Goal: Task Accomplishment & Management: Use online tool/utility

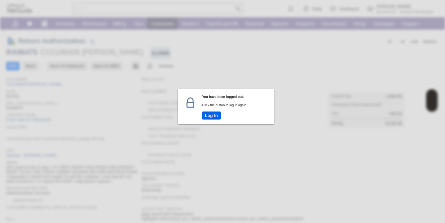
click at [220, 118] on button "Log In" at bounding box center [211, 116] width 19 height 8
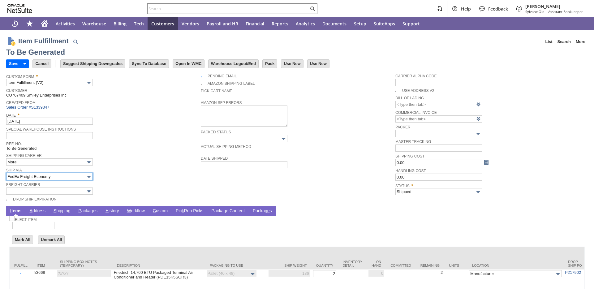
click at [45, 176] on input "FedEx Freight Economy" at bounding box center [49, 176] width 87 height 7
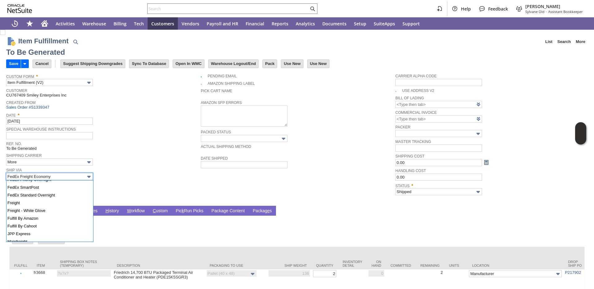
scroll to position [171, 0]
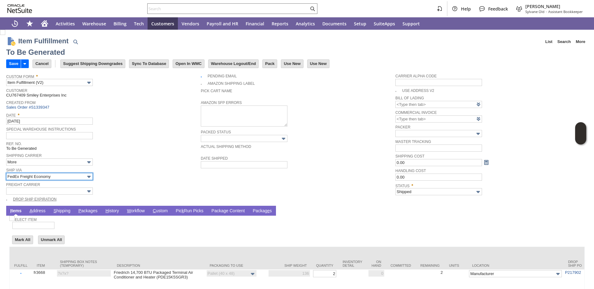
type input "Freight"
click at [26, 192] on input "text" at bounding box center [49, 190] width 87 height 7
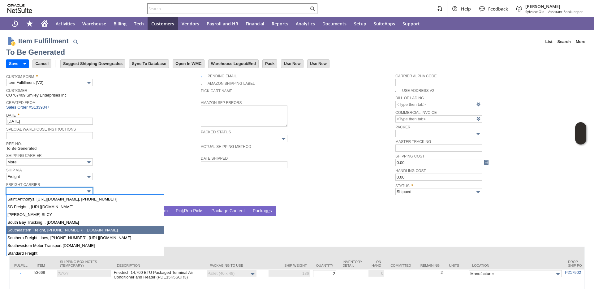
scroll to position [556, 0]
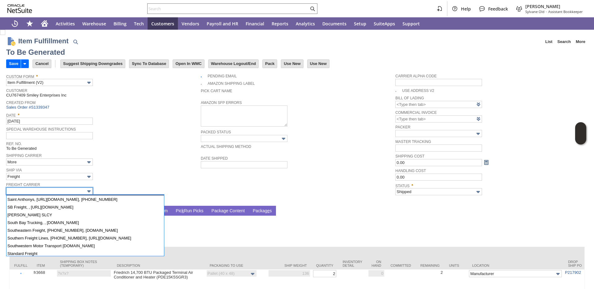
type input "SAIA, 800-765-7242, www.saia.com"
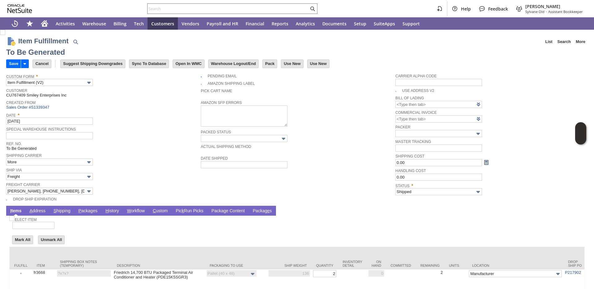
click at [128, 182] on span "Freight Carrier" at bounding box center [101, 184] width 191 height 7
drag, startPoint x: 91, startPoint y: 209, endPoint x: 97, endPoint y: 208, distance: 6.9
click at [91, 209] on link "P ackages" at bounding box center [88, 211] width 22 height 6
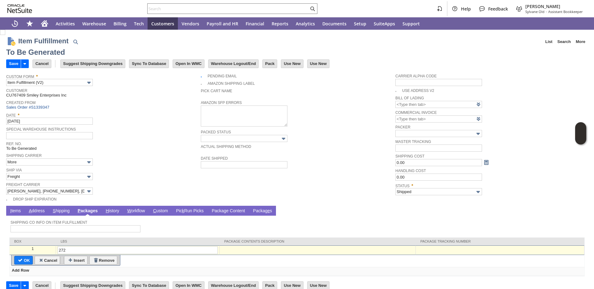
click at [423, 253] on td at bounding box center [500, 250] width 169 height 10
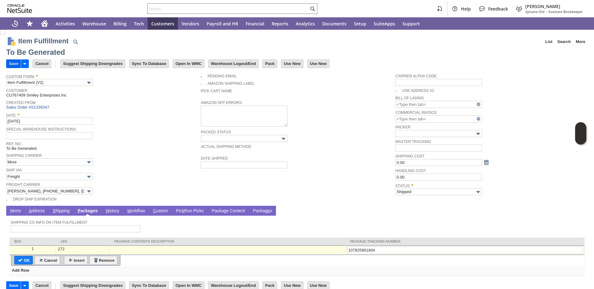
type input "107825901804"
click at [17, 64] on input "Save" at bounding box center [13, 64] width 14 height 8
type input "Add"
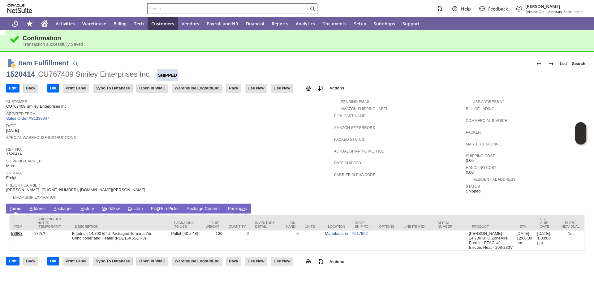
click at [213, 9] on input "text" at bounding box center [228, 8] width 161 height 7
paste input "P218496"
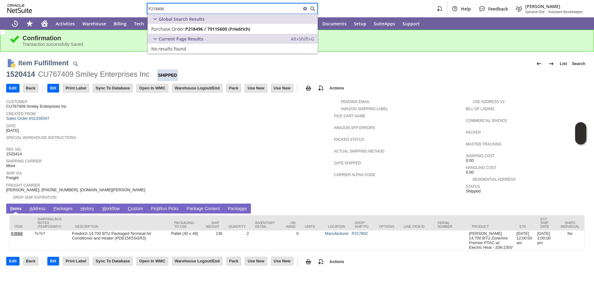
type input "P218496"
drag, startPoint x: 165, startPoint y: 29, endPoint x: 141, endPoint y: 34, distance: 24.6
click at [165, 29] on span "Purchase Order:" at bounding box center [168, 29] width 34 height 6
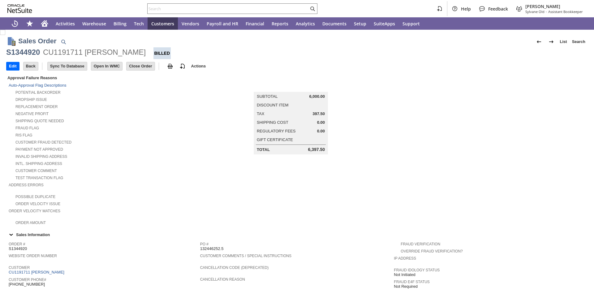
scroll to position [274, 0]
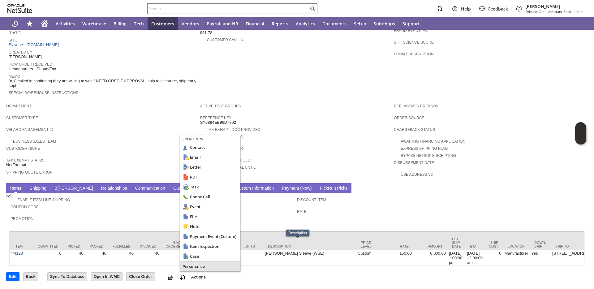
drag, startPoint x: 188, startPoint y: 271, endPoint x: 188, endPoint y: 266, distance: 4.9
click at [188, 266] on span "Personalize" at bounding box center [209, 267] width 55 height 6
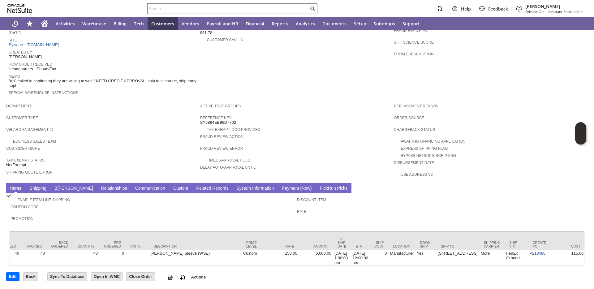
scroll to position [0, 183]
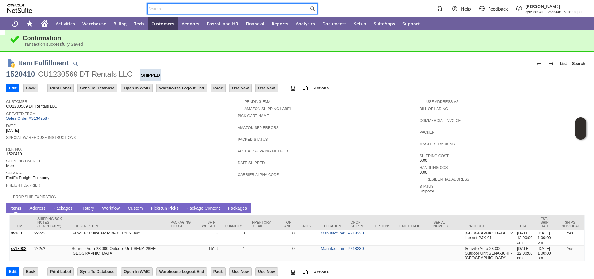
click at [238, 11] on input "text" at bounding box center [228, 8] width 161 height 7
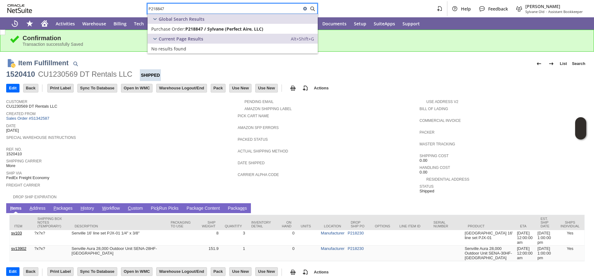
type input "P218847"
click at [184, 29] on span "Purchase Order:" at bounding box center [168, 29] width 34 height 6
